Goal: Task Accomplishment & Management: Manage account settings

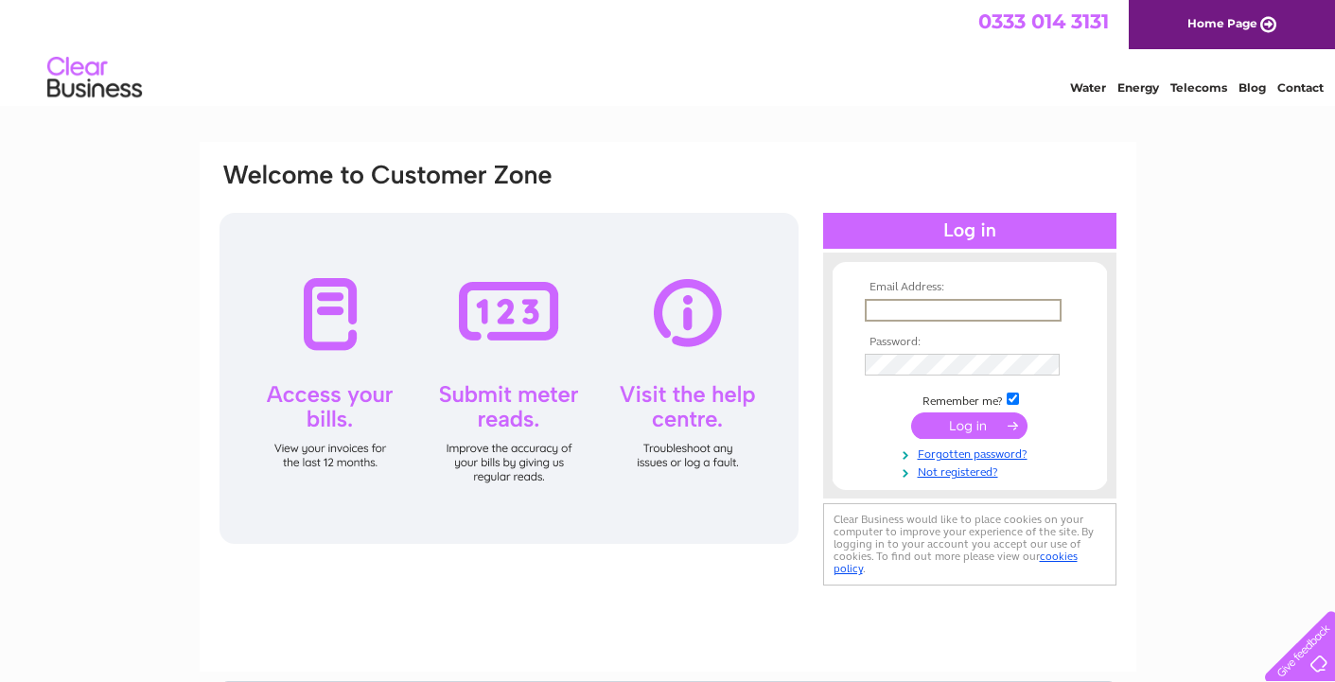
type input "thomasmann07@btinternet.com"
click at [979, 423] on input "submit" at bounding box center [969, 426] width 116 height 26
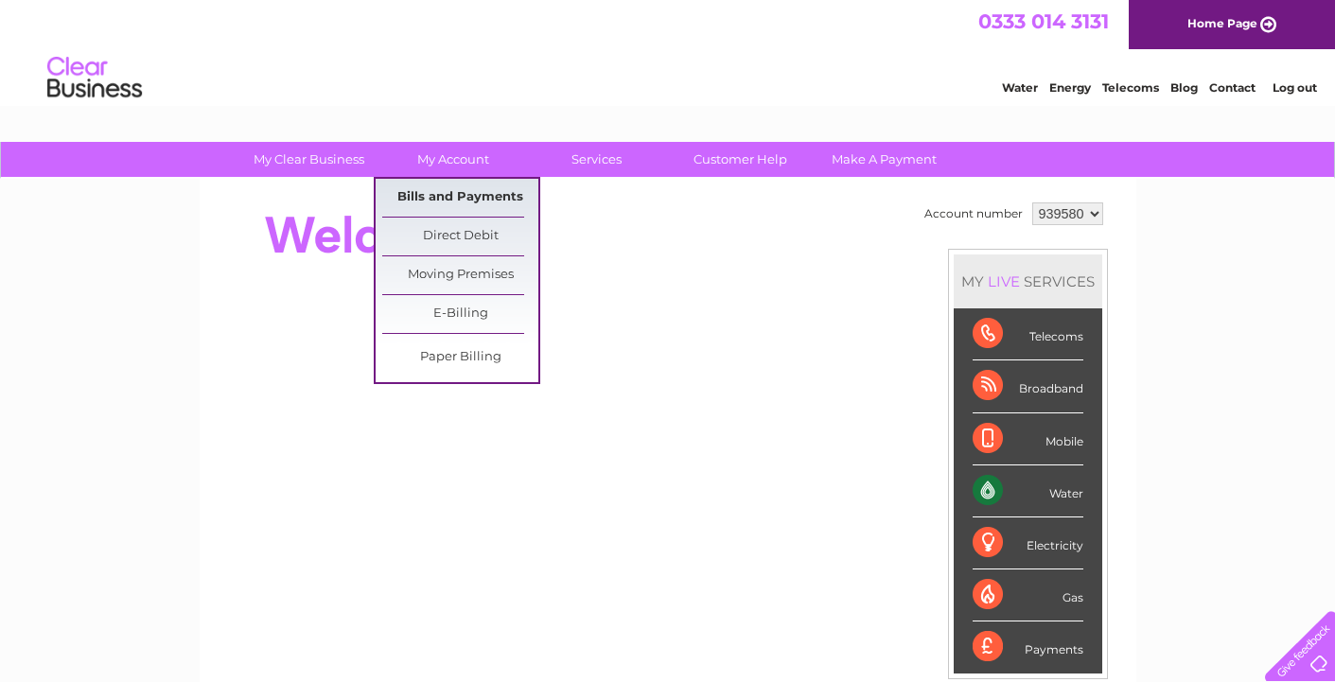
click at [454, 202] on link "Bills and Payments" at bounding box center [460, 198] width 156 height 38
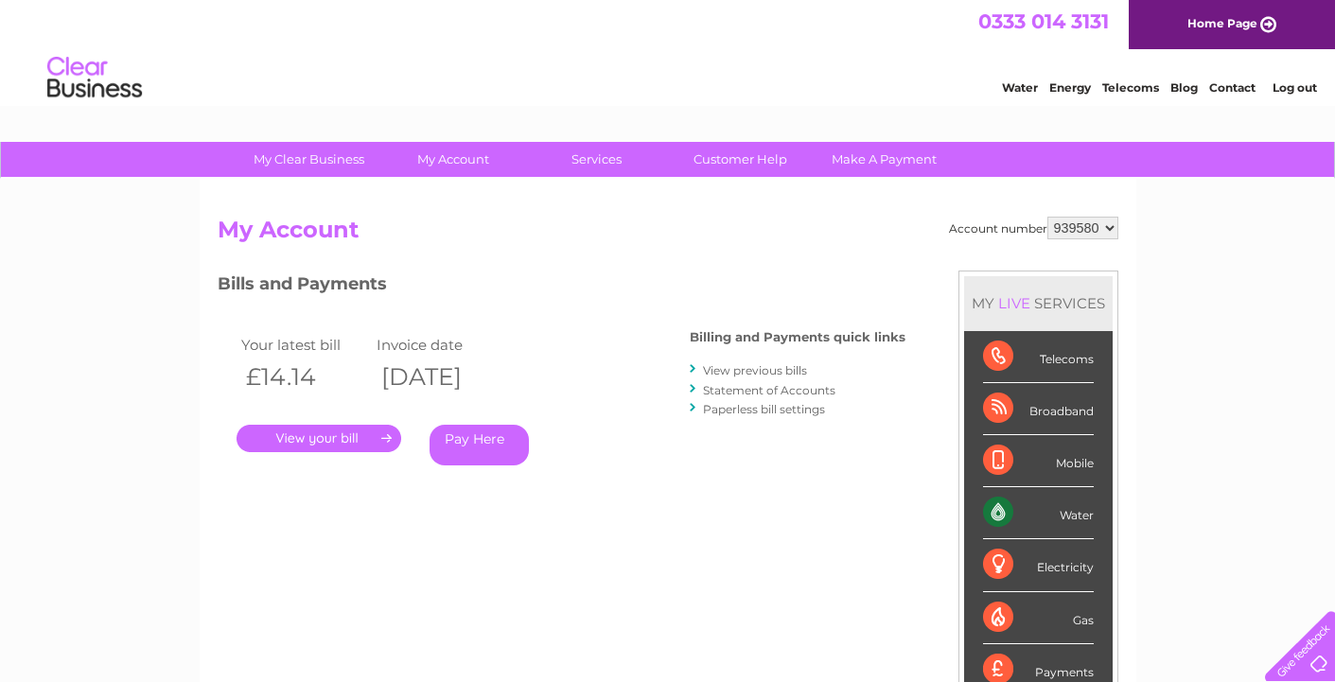
click at [331, 439] on link "." at bounding box center [319, 438] width 165 height 27
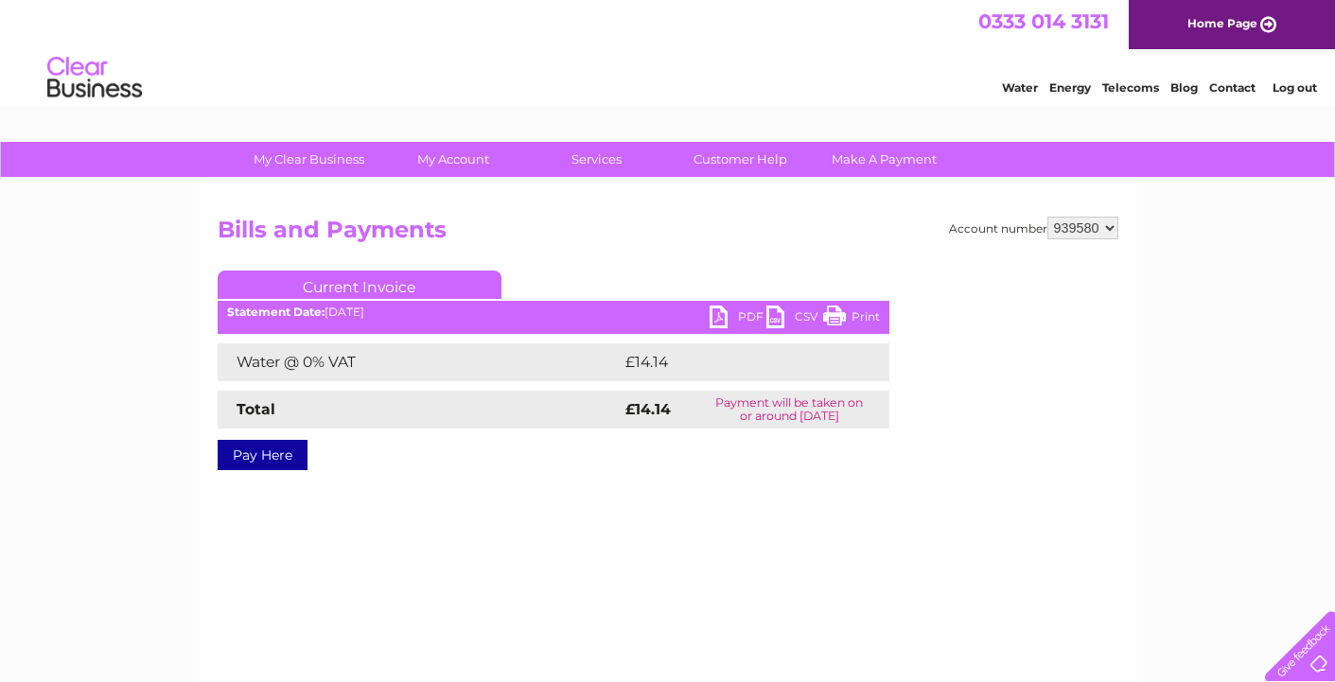
click at [744, 317] on link "PDF" at bounding box center [738, 319] width 57 height 27
